Goal: Find specific page/section: Find specific page/section

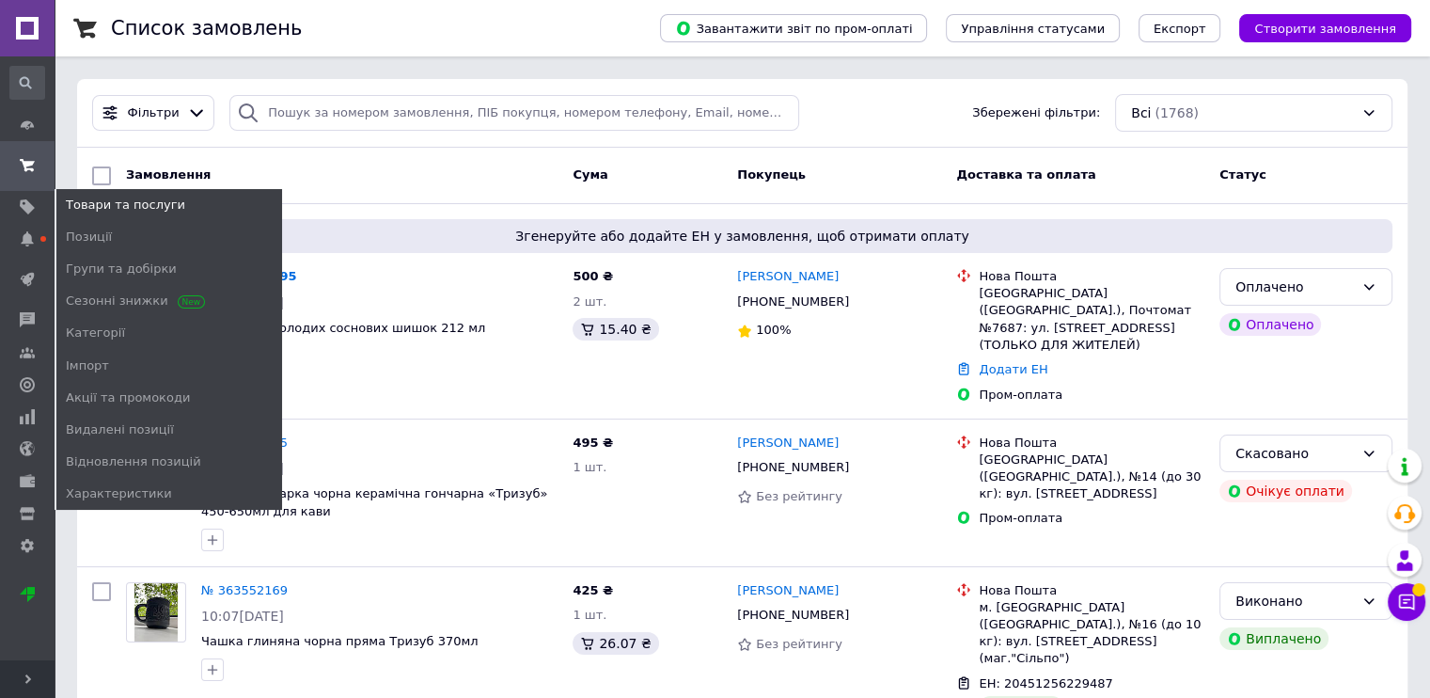
click at [106, 202] on span "Товари та послуги" at bounding box center [125, 205] width 119 height 17
click at [100, 238] on span "Позиції" at bounding box center [89, 237] width 46 height 17
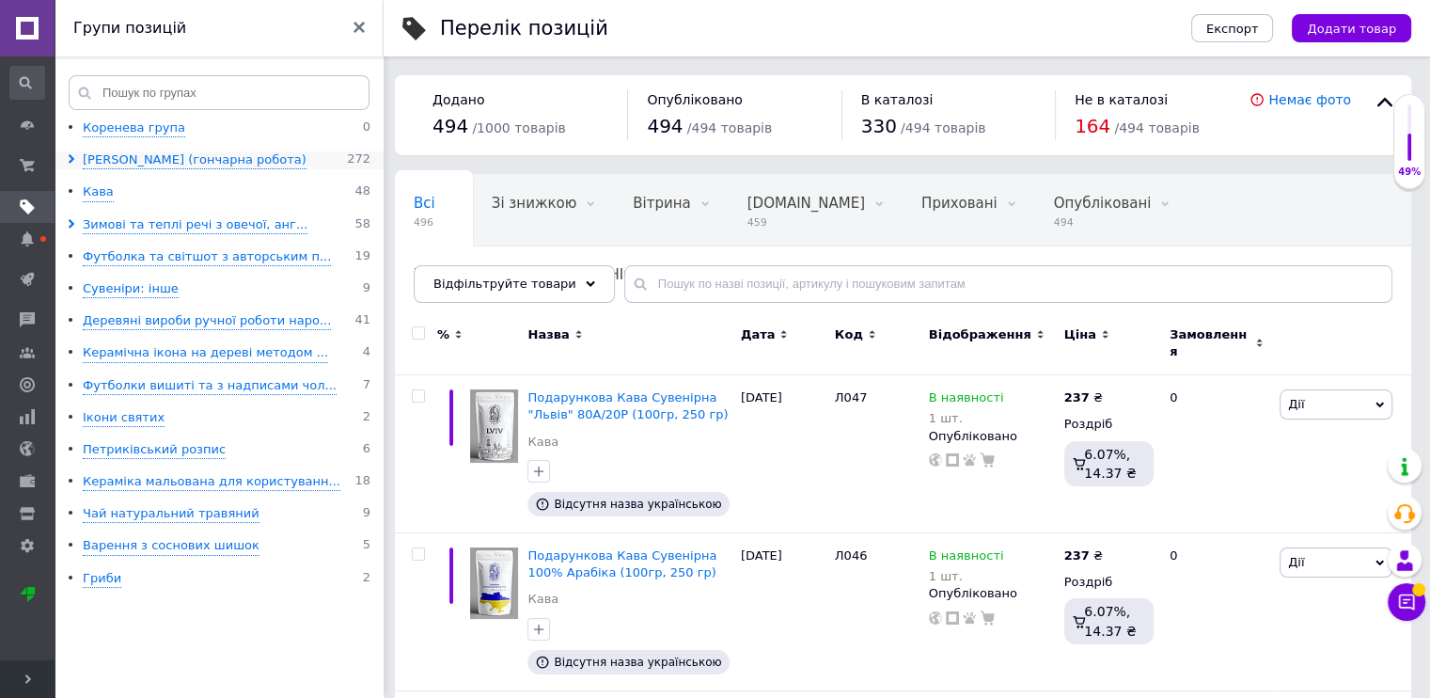
click at [73, 164] on icon at bounding box center [71, 158] width 9 height 9
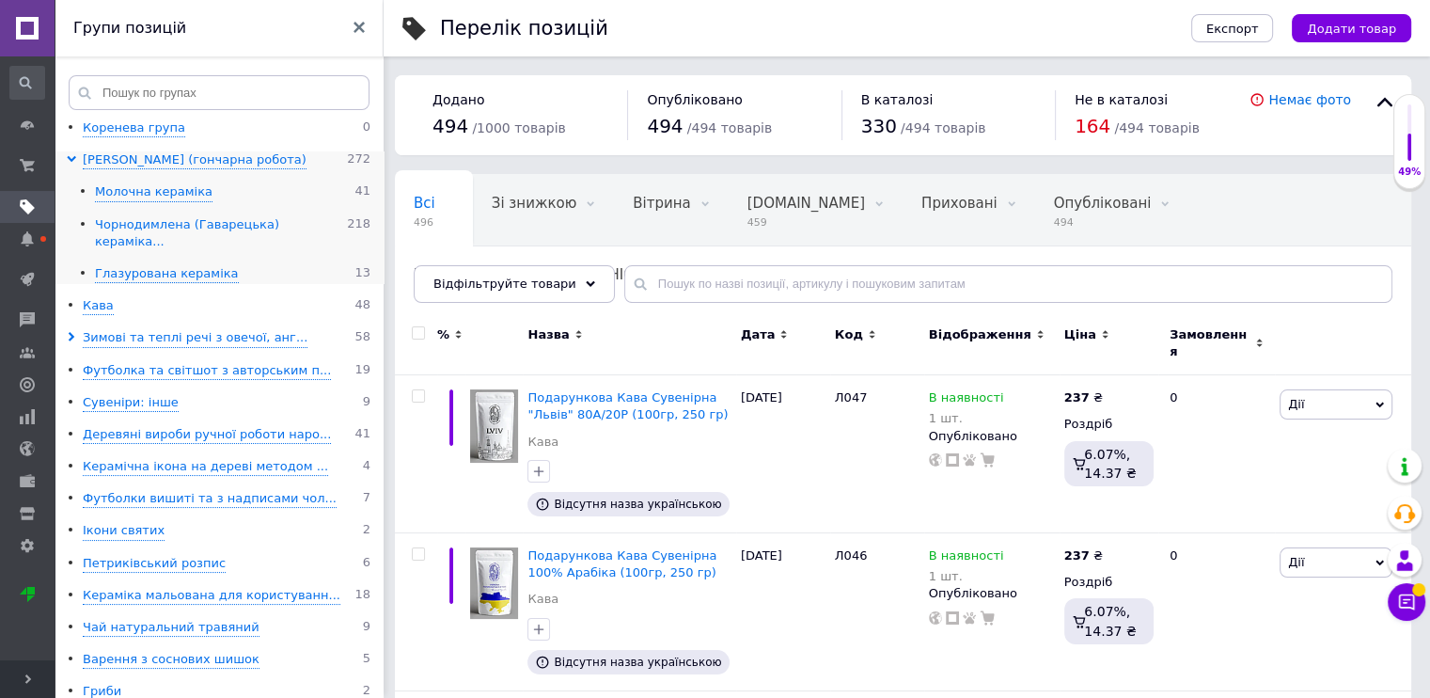
click at [166, 228] on div "Чорнодимлена (Гаварецька) кераміка..." at bounding box center [221, 233] width 252 height 35
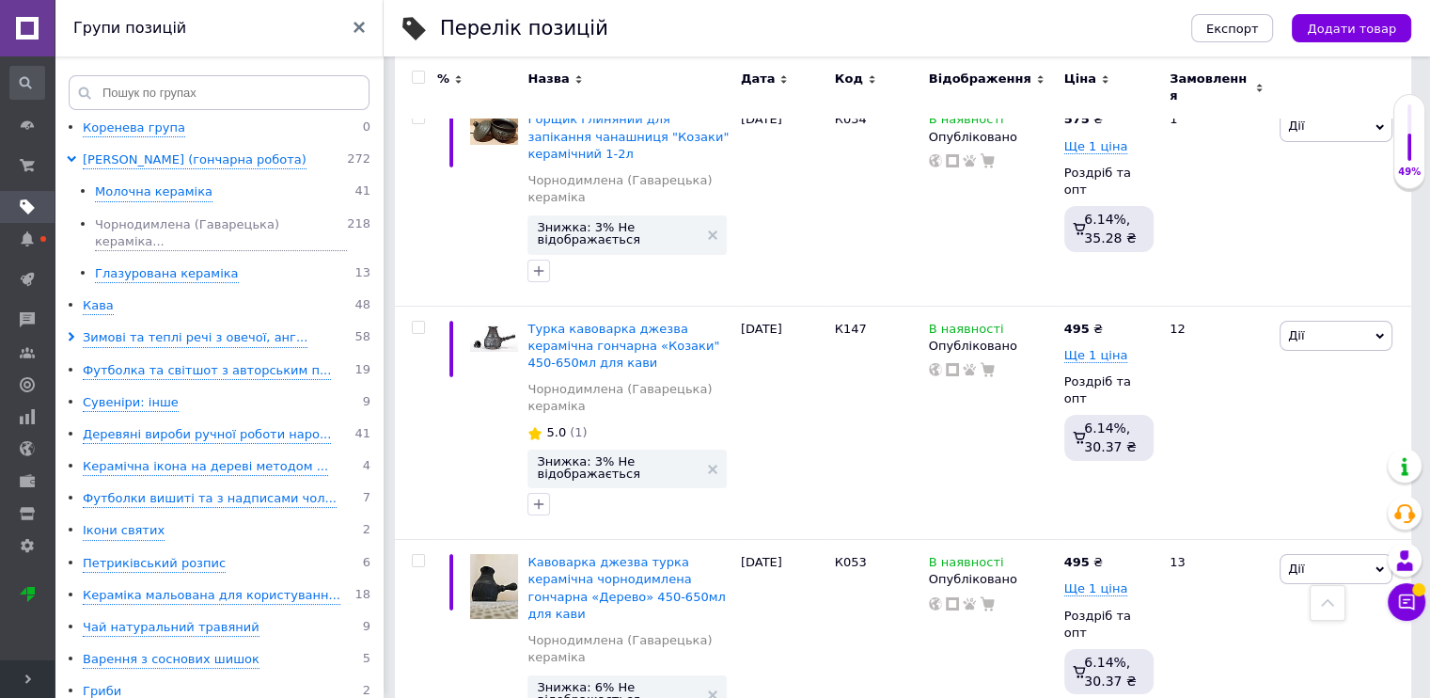
scroll to position [21456, 0]
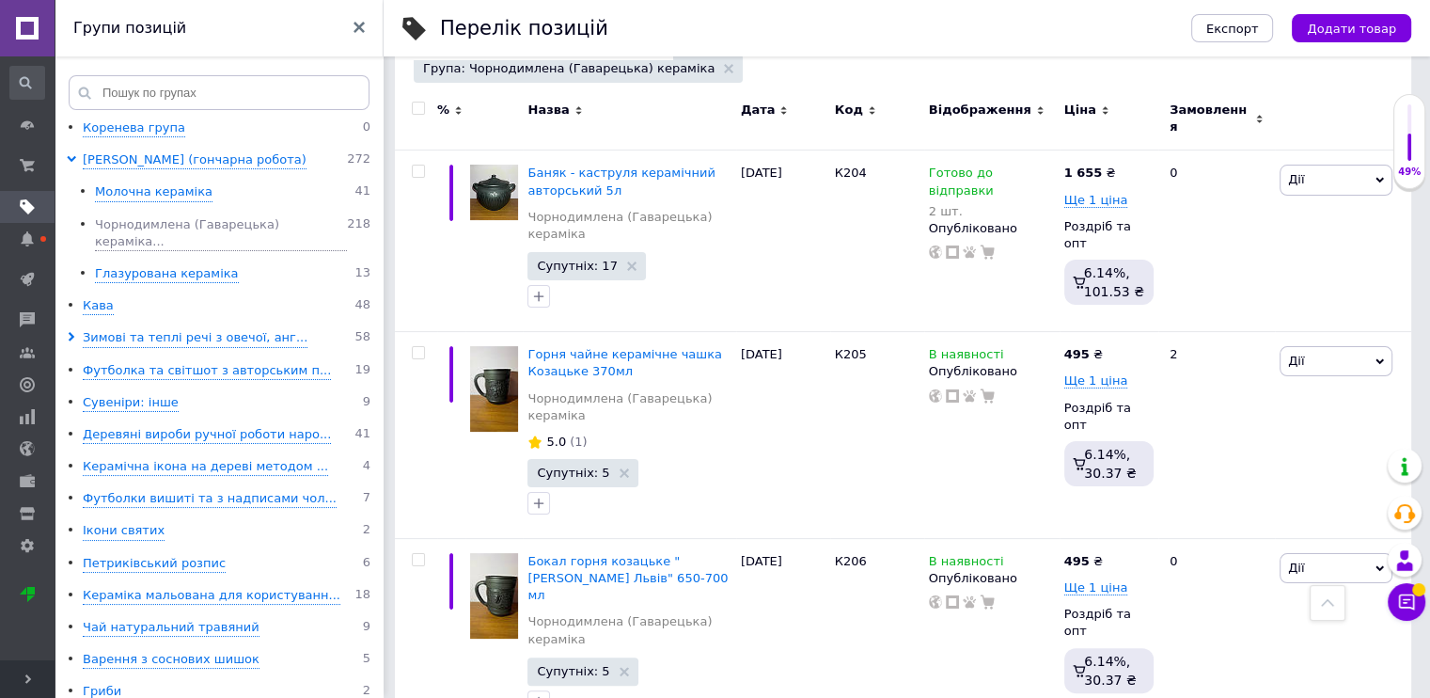
scroll to position [248, 0]
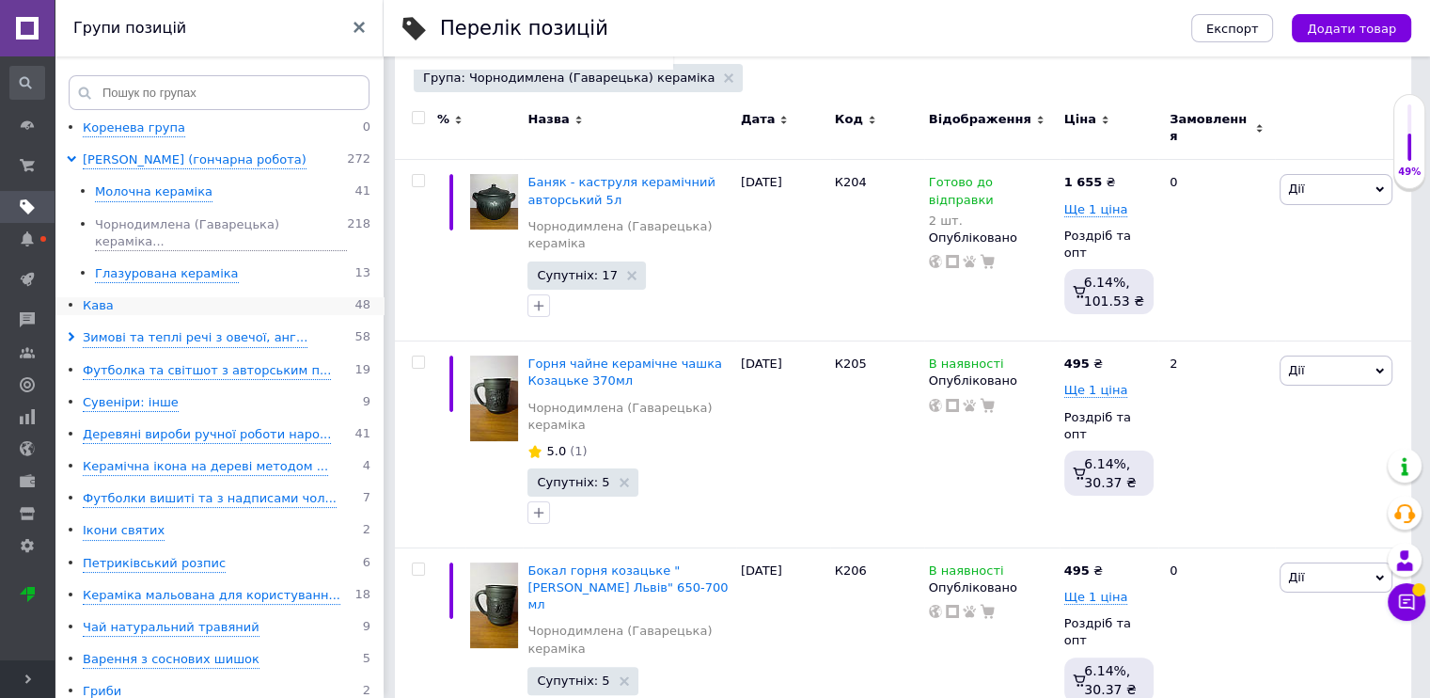
click at [96, 297] on div "Кава" at bounding box center [98, 306] width 31 height 18
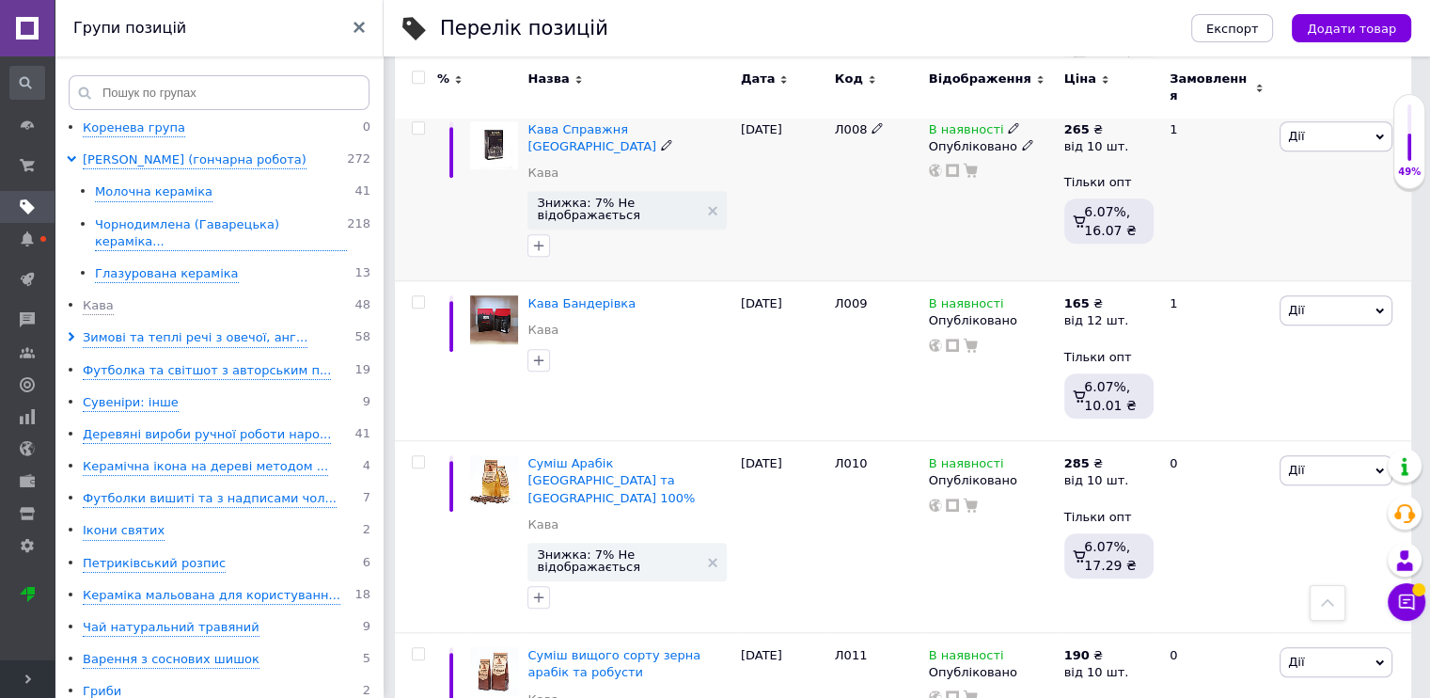
scroll to position [1471, 0]
